Goal: Transaction & Acquisition: Obtain resource

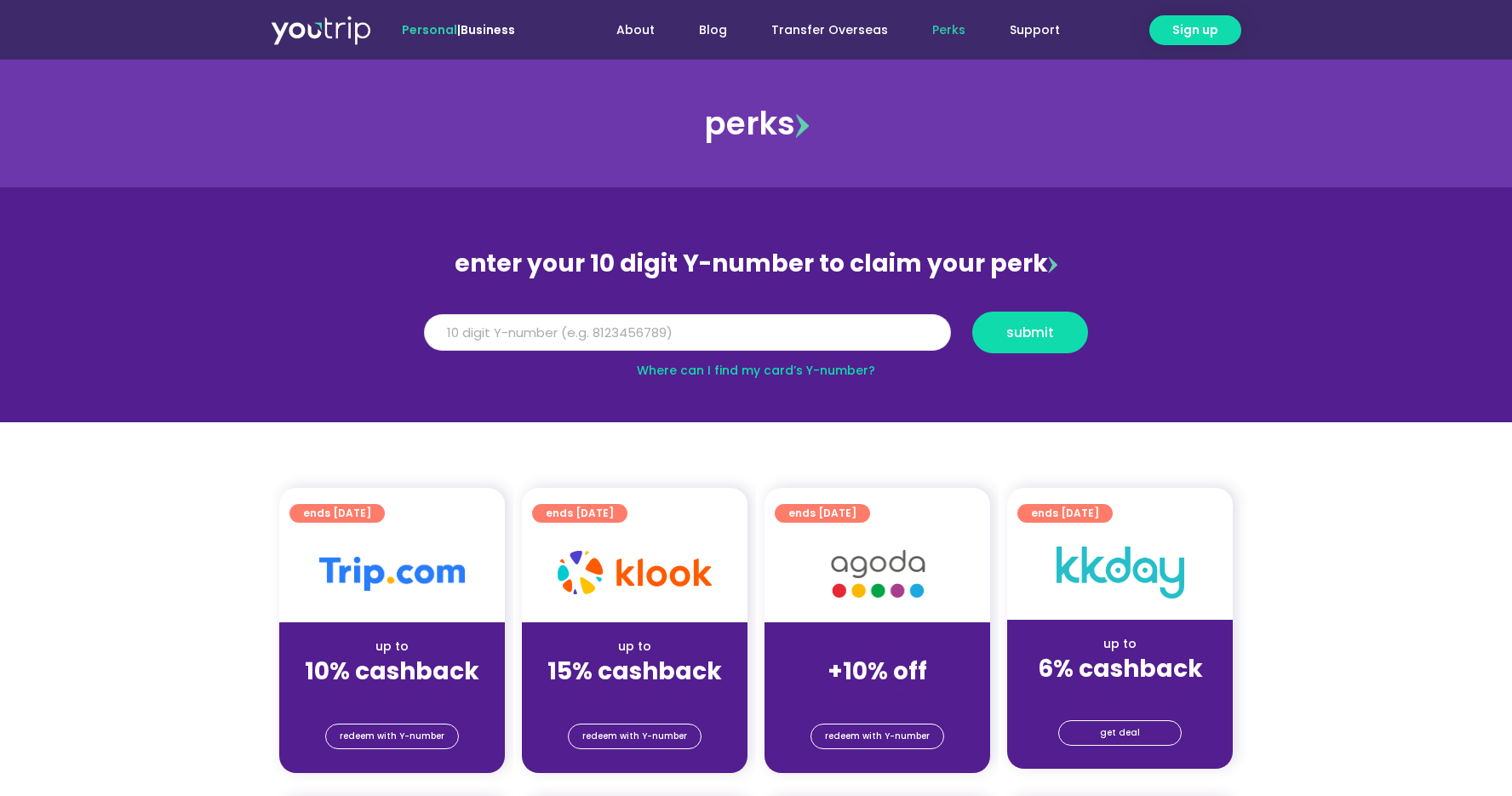
click at [631, 334] on input "Y Number" at bounding box center [688, 333] width 527 height 37
type input "8101205791"
click at [1056, 325] on button "submit" at bounding box center [1030, 332] width 116 height 42
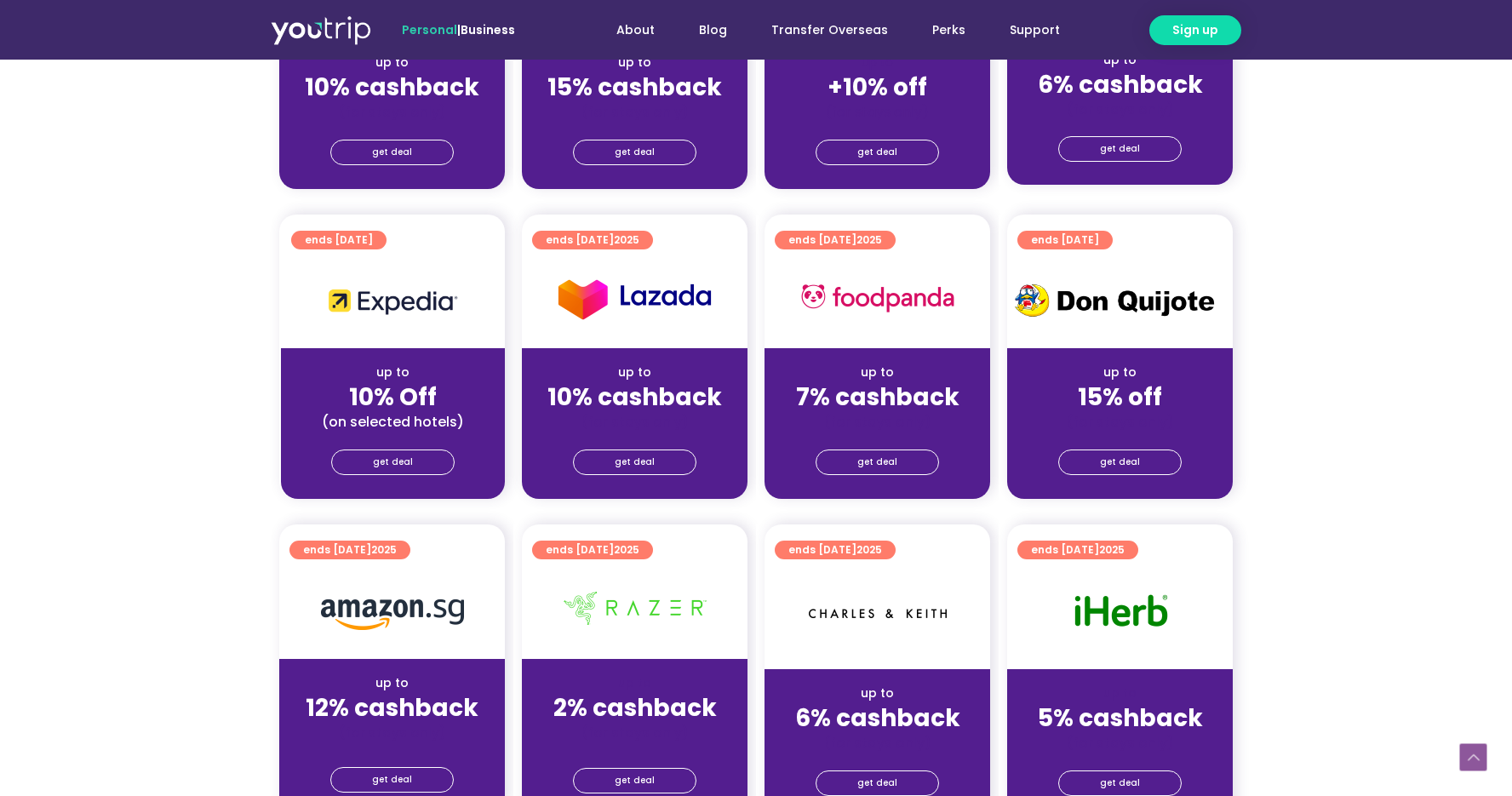
scroll to position [684, 0]
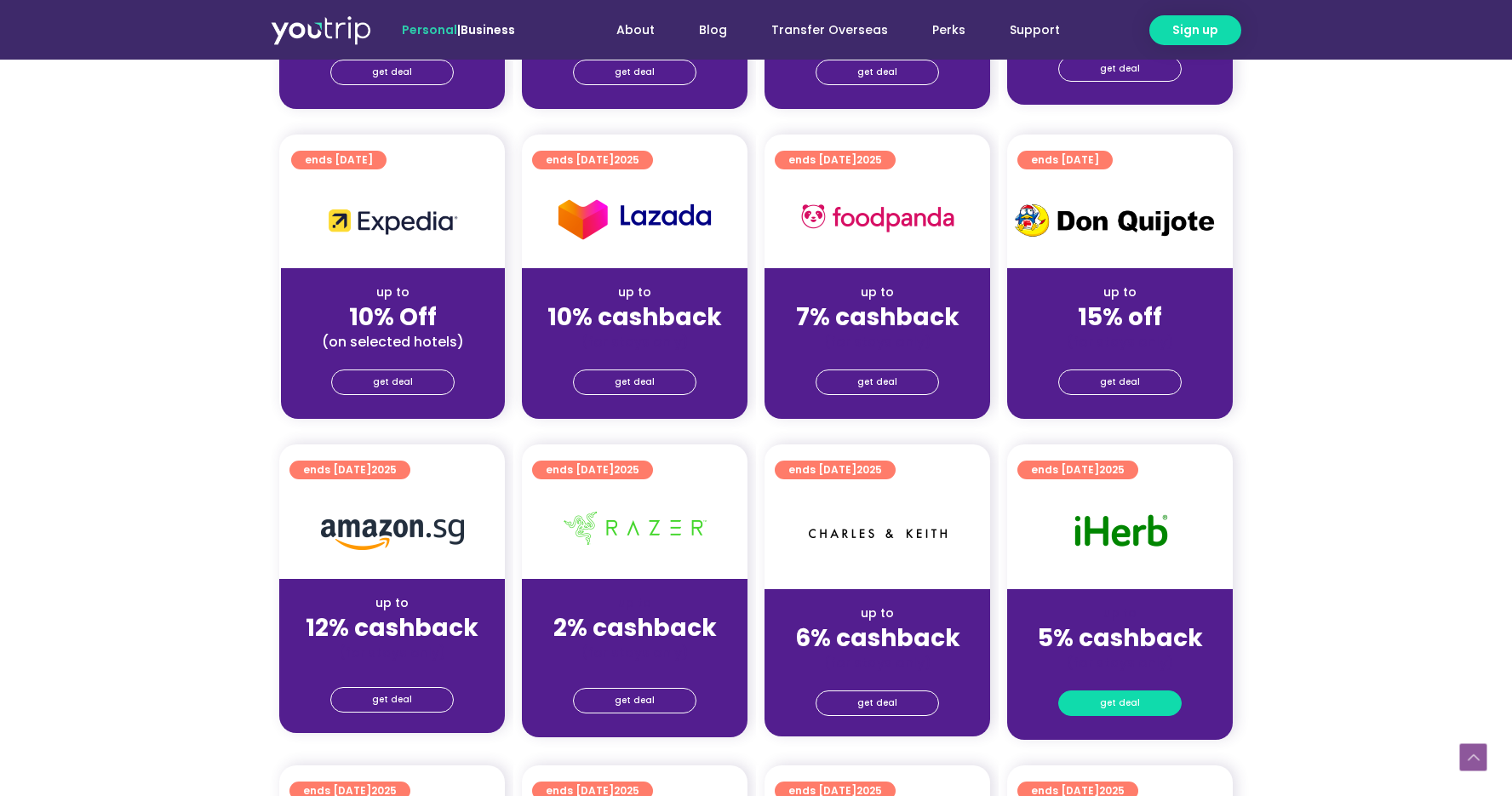
click at [1113, 700] on span "get deal" at bounding box center [1119, 703] width 40 height 24
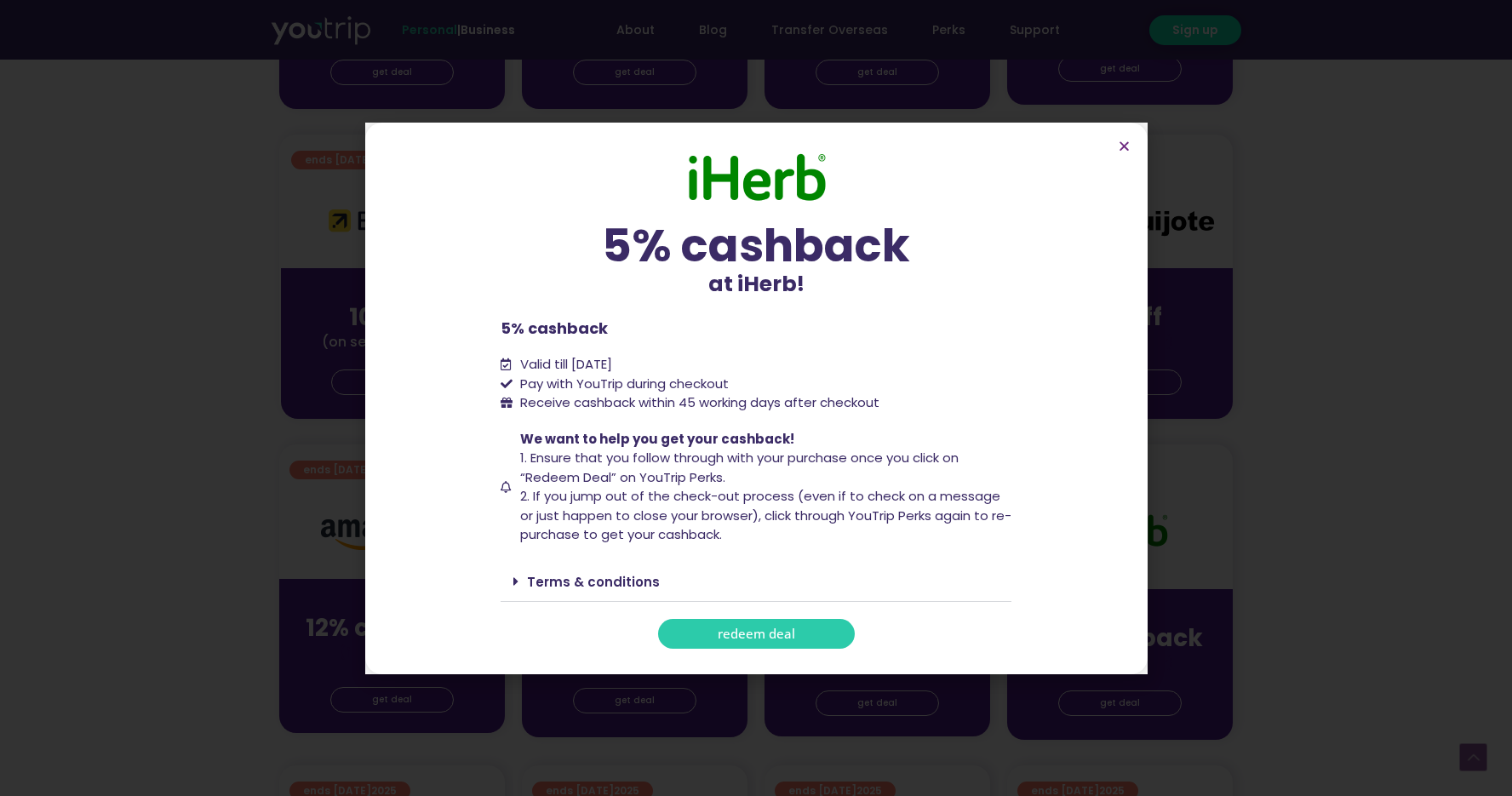
click at [749, 642] on link "redeem deal" at bounding box center [756, 633] width 197 height 29
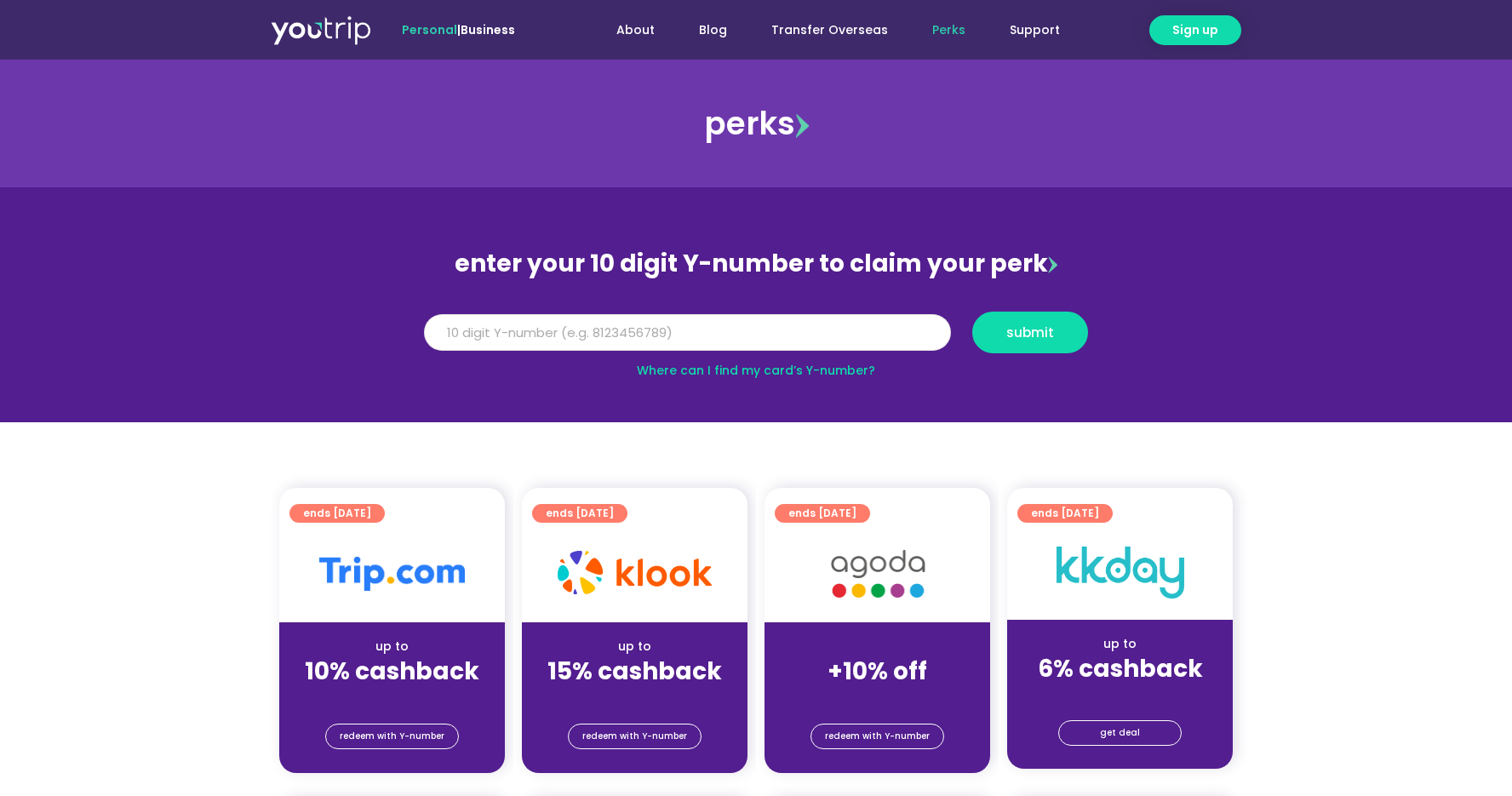
click at [499, 334] on input "Y Number" at bounding box center [688, 333] width 527 height 37
type input "8101205791"
click at [1026, 334] on span "submit" at bounding box center [1030, 333] width 48 height 12
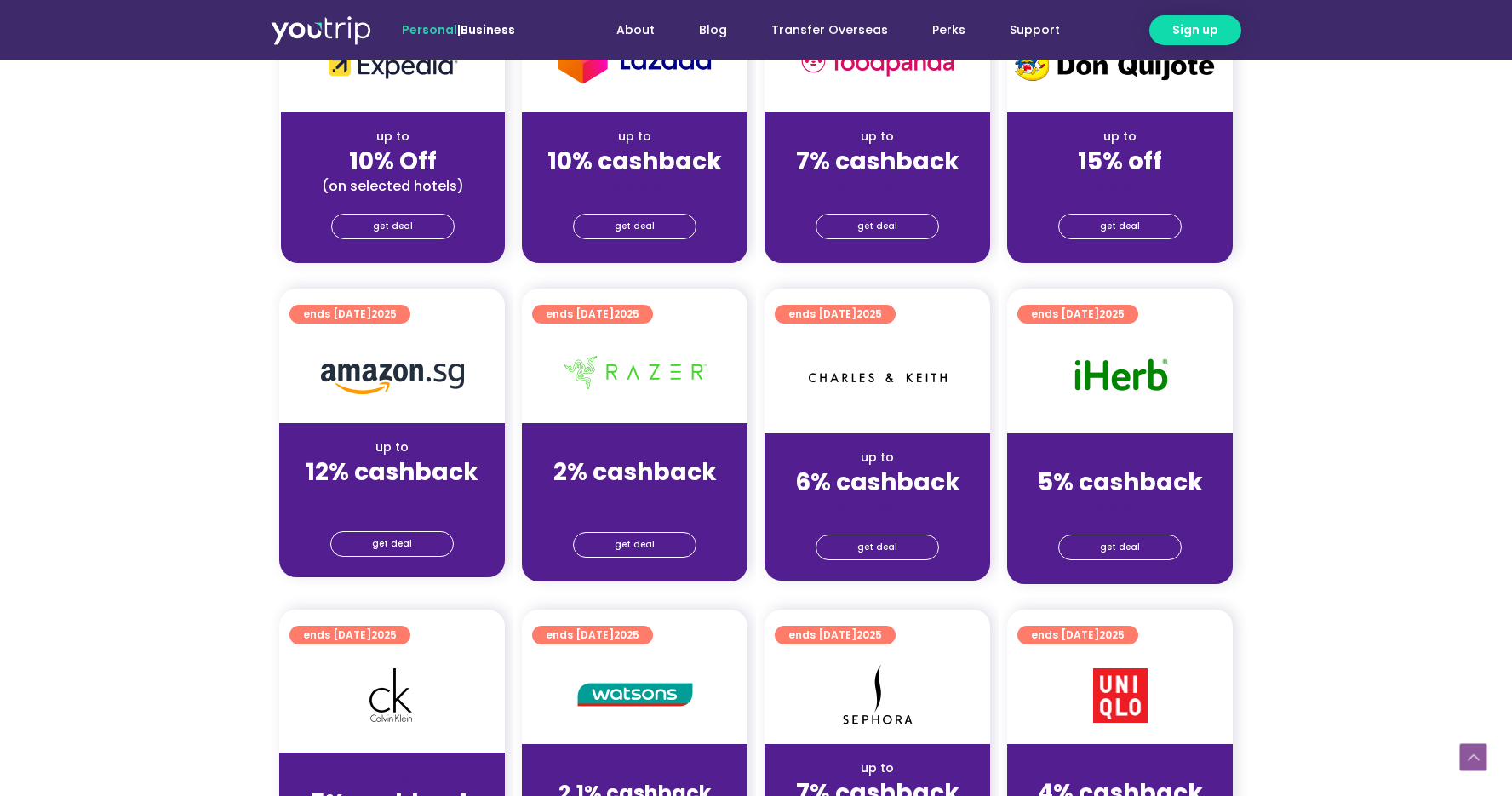
scroll to position [846, 0]
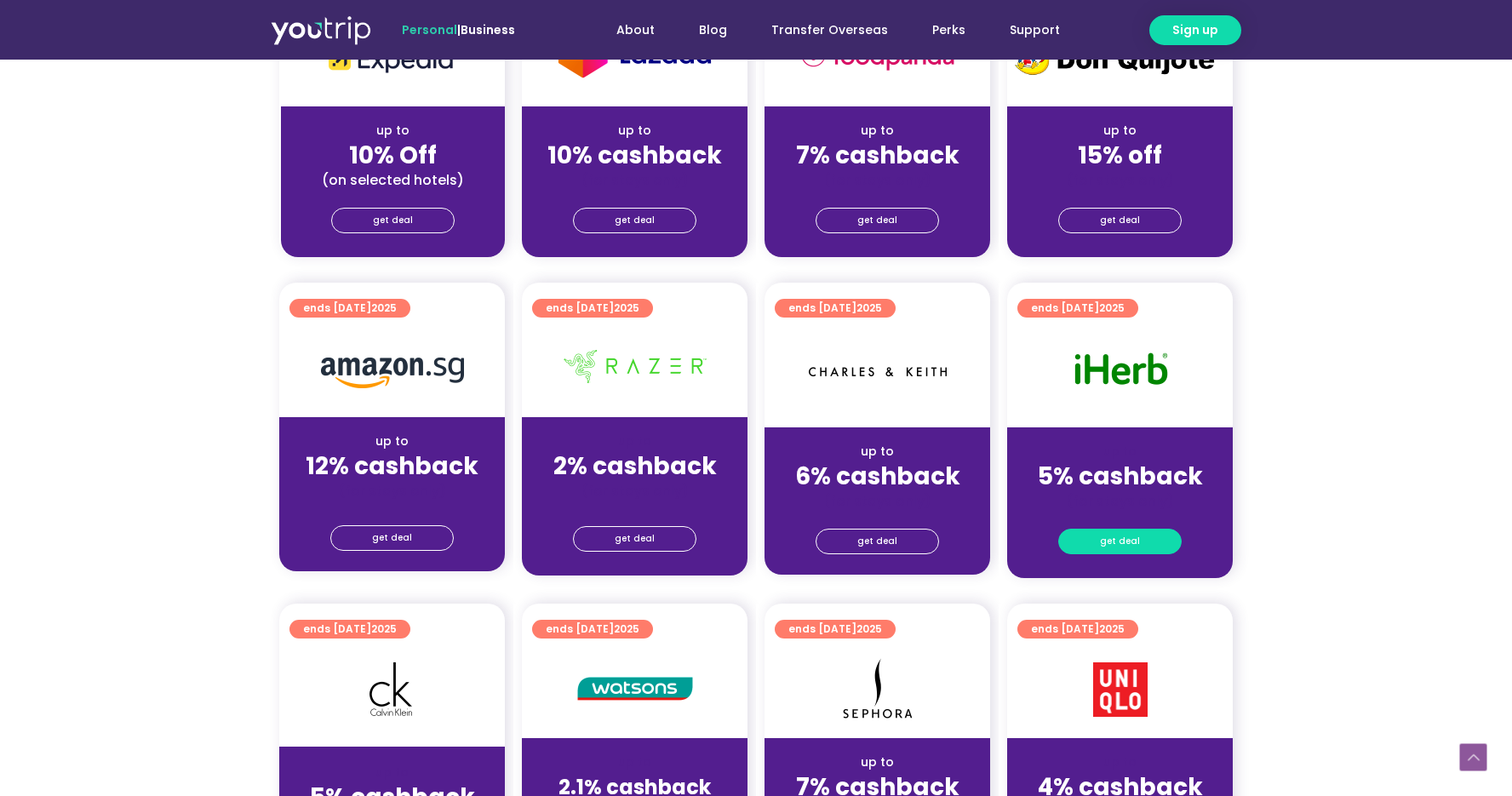
click at [1100, 535] on link "get deal" at bounding box center [1119, 541] width 124 height 26
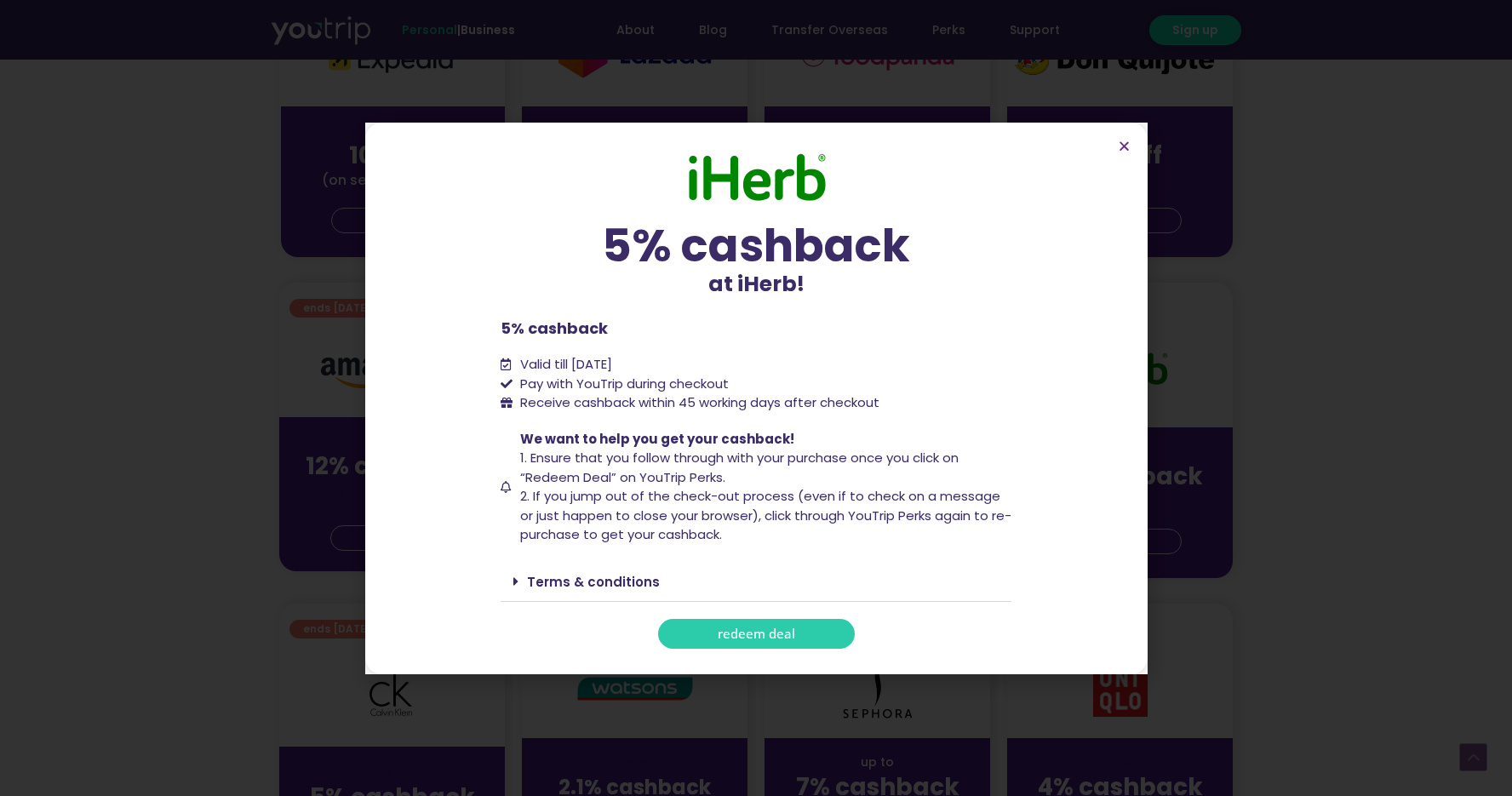
click at [751, 631] on span "redeem deal" at bounding box center [756, 633] width 77 height 12
